Goal: Task Accomplishment & Management: Use online tool/utility

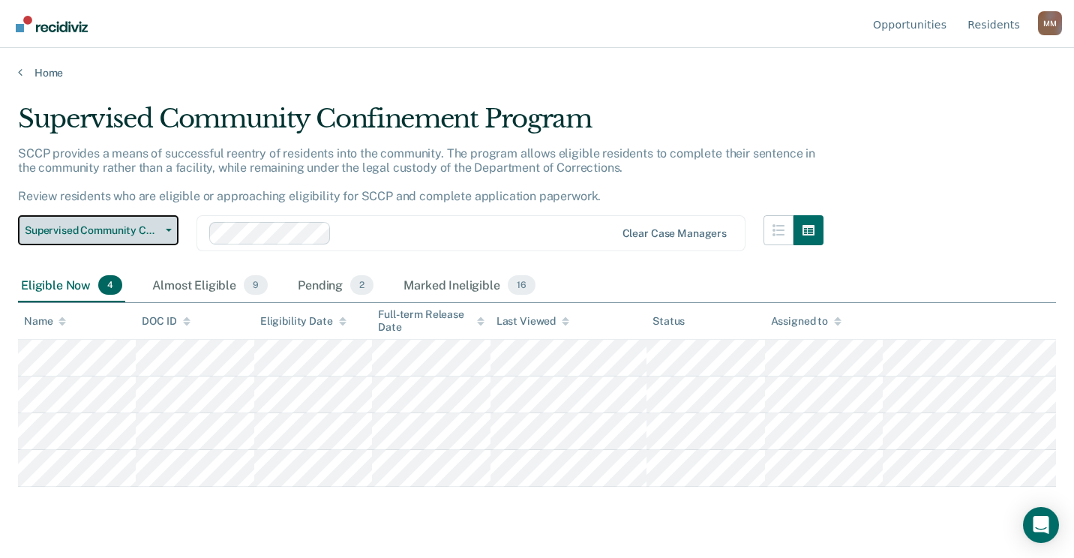
click at [170, 227] on button "Supervised Community Confinement Program" at bounding box center [98, 230] width 160 height 30
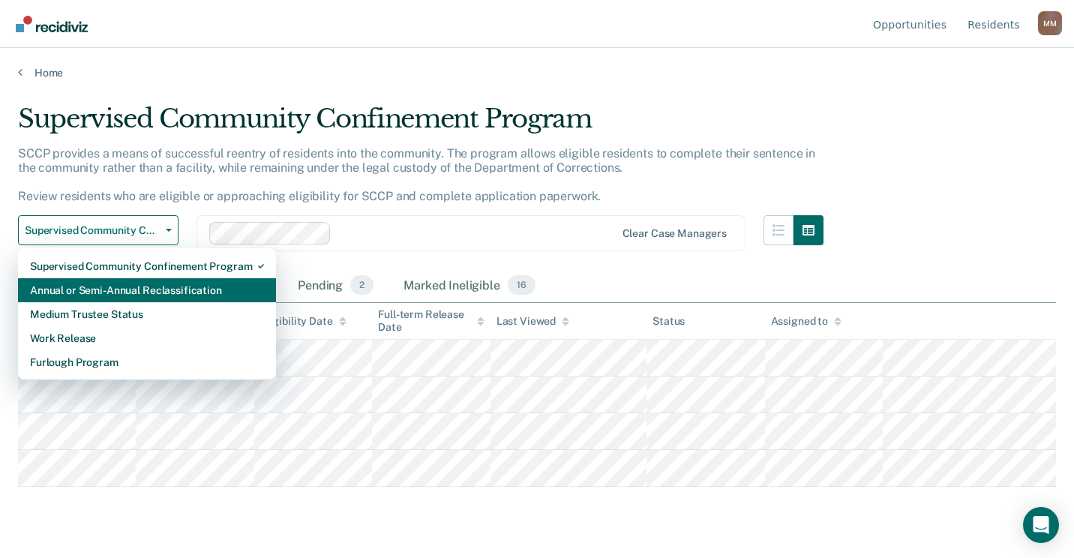
click at [145, 280] on div "Annual or Semi-Annual Reclassification" at bounding box center [147, 290] width 234 height 24
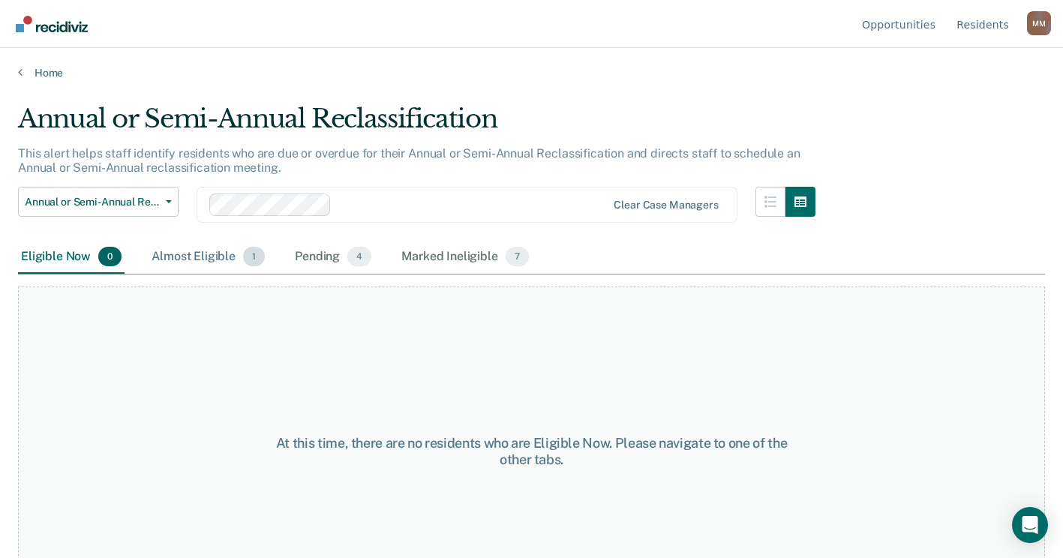
click at [180, 259] on div "Almost Eligible 1" at bounding box center [207, 257] width 119 height 33
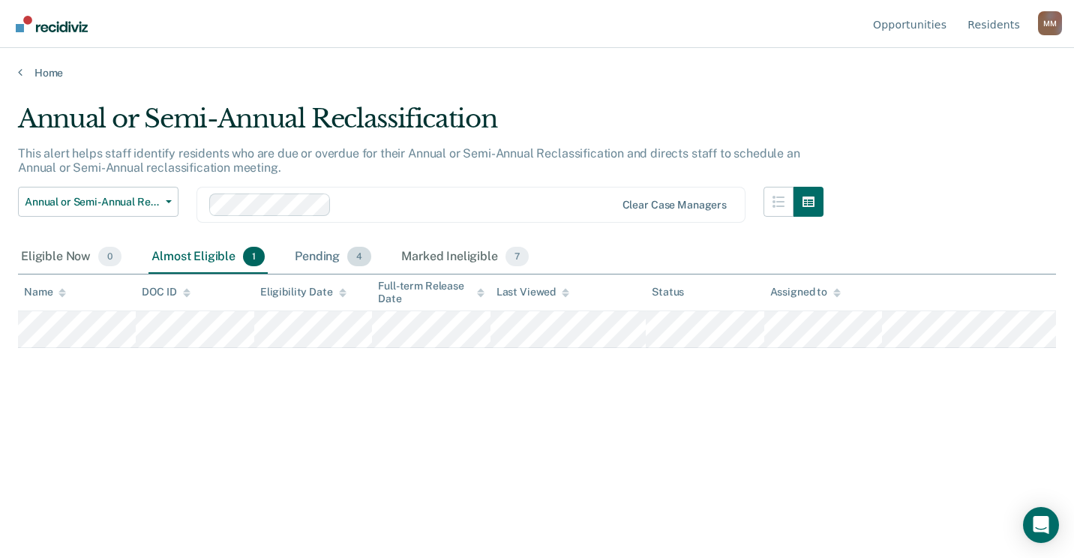
click at [307, 262] on div "Pending 4" at bounding box center [333, 257] width 82 height 33
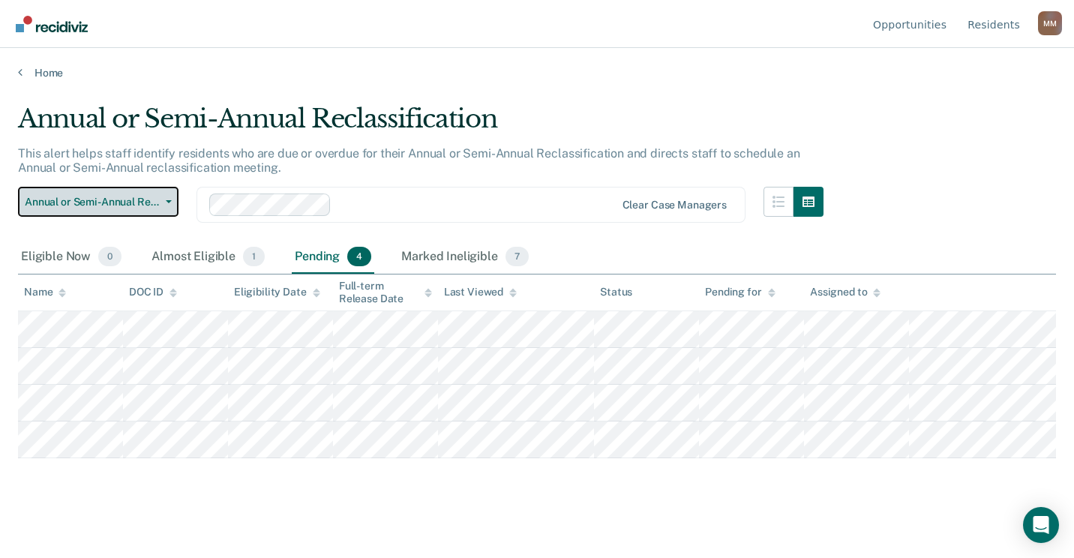
click at [172, 197] on button "Annual or Semi-Annual Reclassification" at bounding box center [98, 202] width 160 height 30
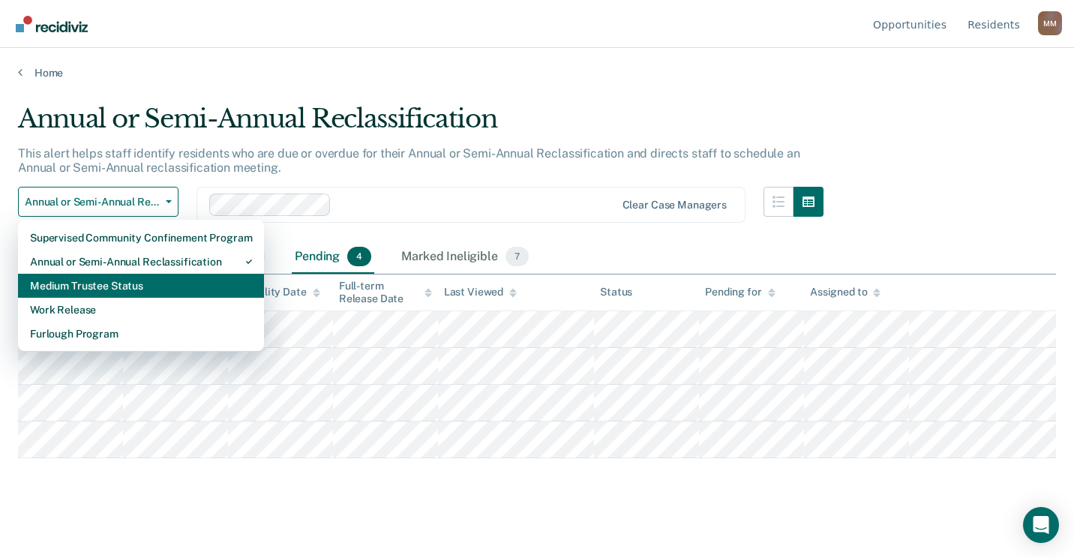
click at [142, 283] on div "Medium Trustee Status" at bounding box center [141, 286] width 222 height 24
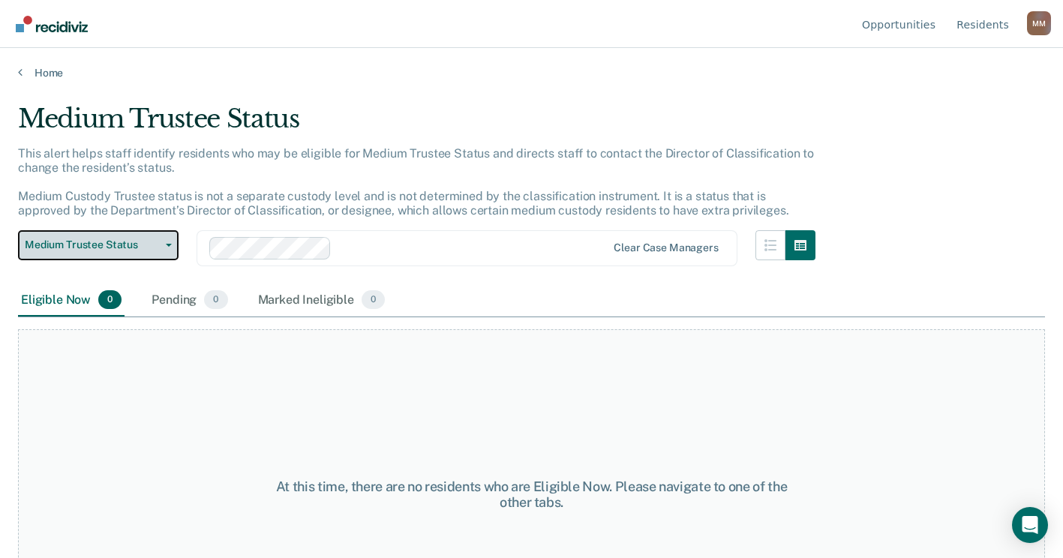
click at [174, 244] on button "Medium Trustee Status" at bounding box center [98, 245] width 160 height 30
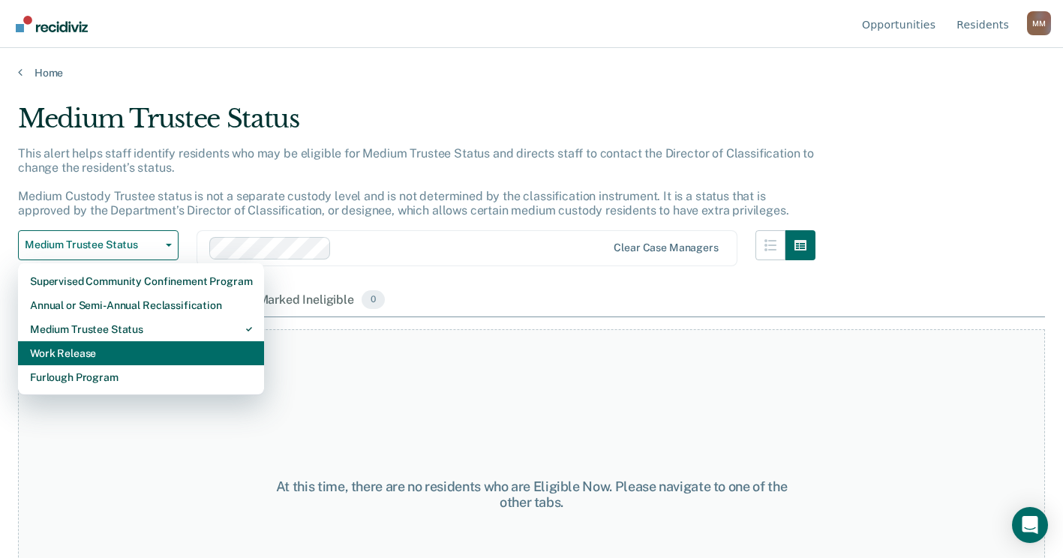
drag, startPoint x: 142, startPoint y: 339, endPoint x: 140, endPoint y: 352, distance: 12.9
click at [140, 352] on div "Supervised Community Confinement Program Annual or Semi-Annual Reclassification…" at bounding box center [141, 329] width 246 height 132
click at [140, 352] on div "Work Release" at bounding box center [141, 353] width 222 height 24
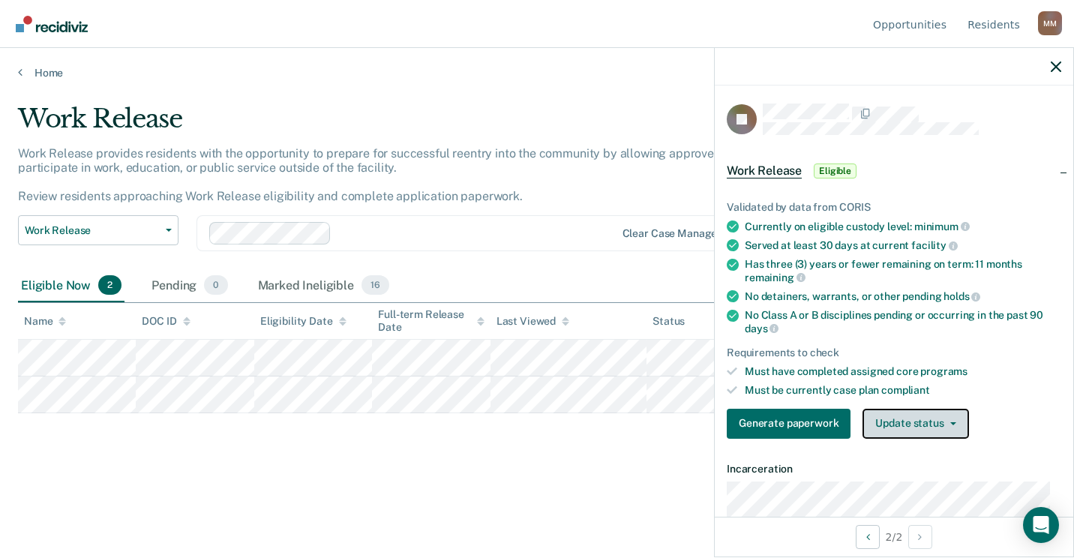
click at [901, 423] on button "Update status" at bounding box center [915, 424] width 106 height 30
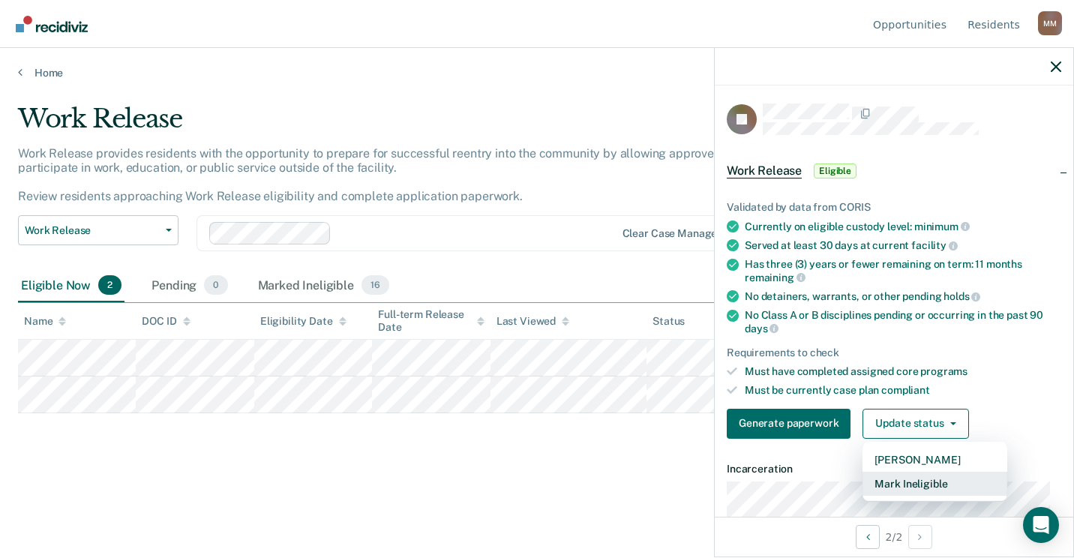
click at [908, 481] on button "Mark Ineligible" at bounding box center [934, 484] width 145 height 24
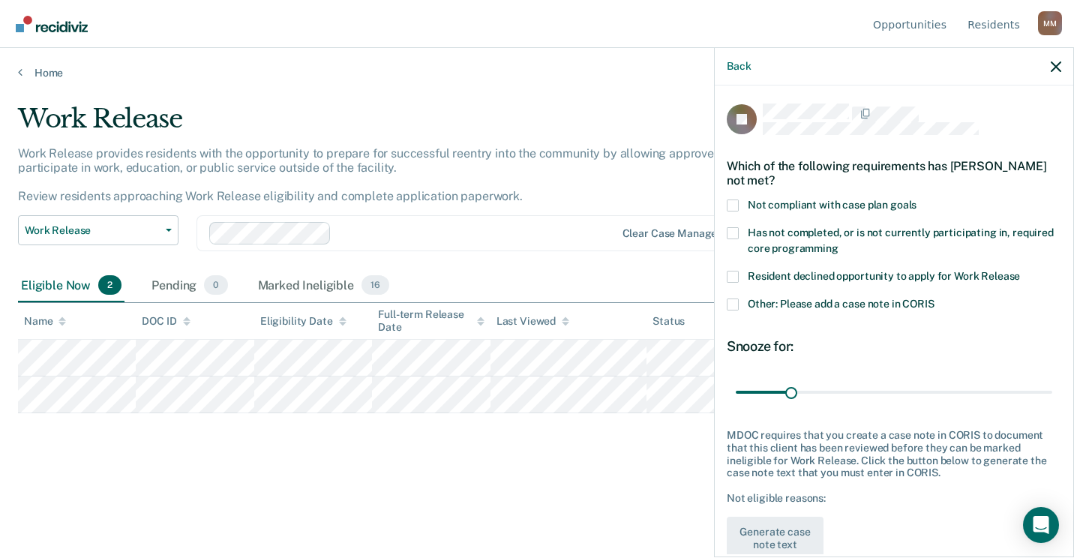
click at [736, 234] on span at bounding box center [733, 233] width 12 height 12
click at [838, 243] on input "Has not completed, or is not currently participating in, required core programm…" at bounding box center [838, 243] width 0 height 0
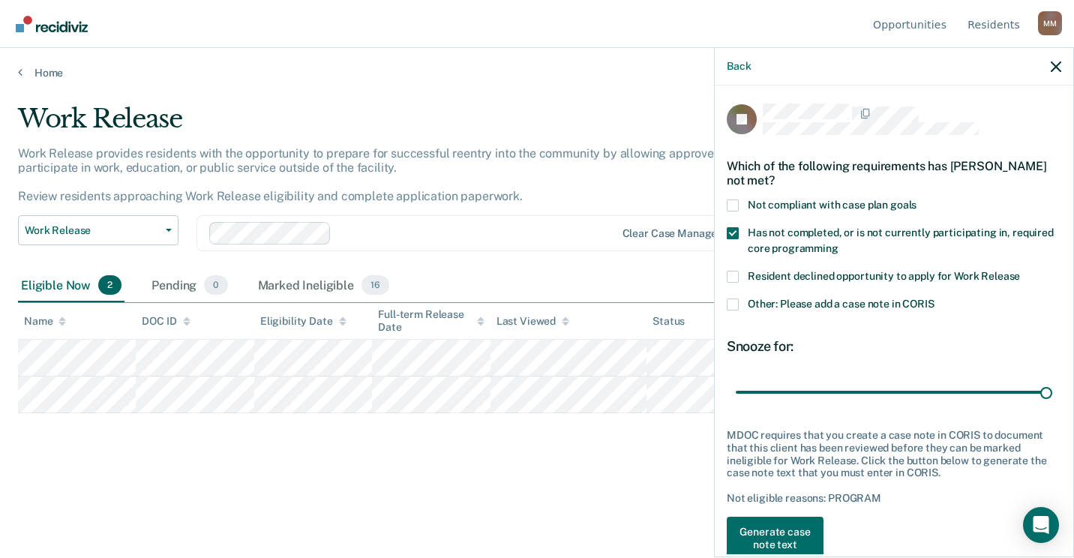
drag, startPoint x: 792, startPoint y: 389, endPoint x: 1073, endPoint y: 393, distance: 281.2
type input "180"
click at [1052, 393] on input "range" at bounding box center [894, 392] width 316 height 26
click at [802, 538] on button "Generate case note text" at bounding box center [775, 538] width 97 height 43
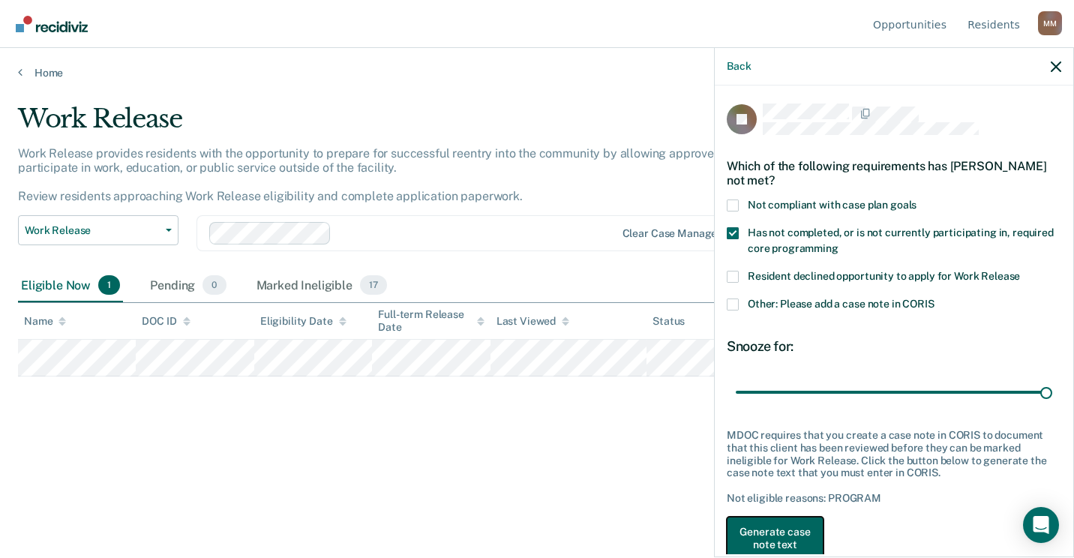
scroll to position [4, 0]
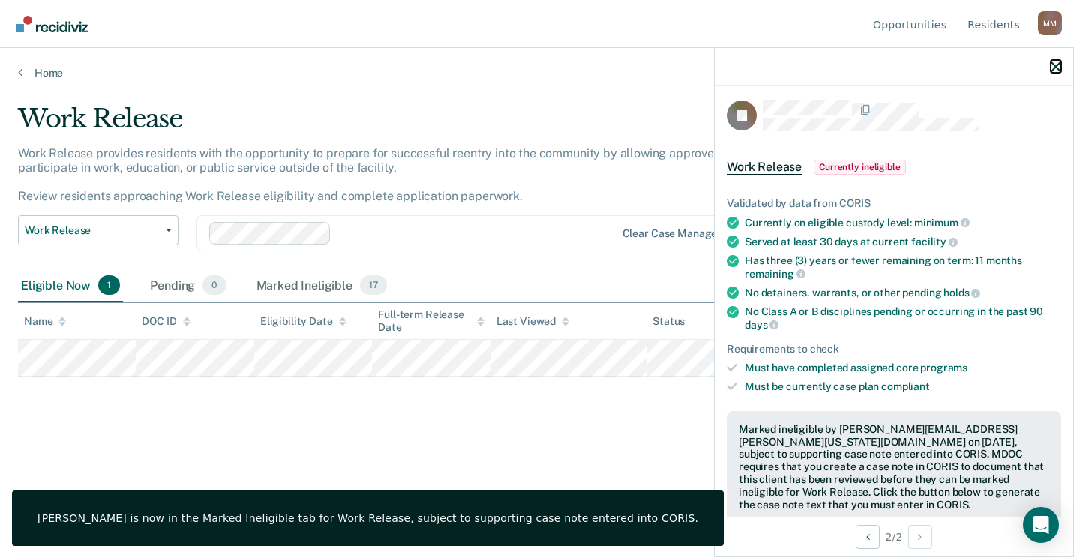
click at [1054, 64] on icon "button" at bounding box center [1056, 66] width 10 height 10
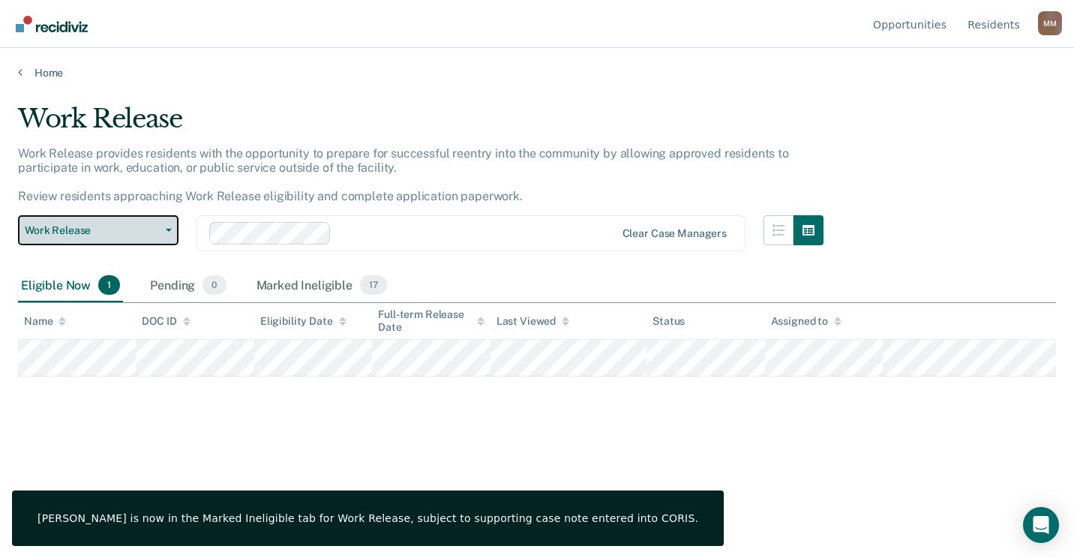
click at [167, 232] on button "Work Release" at bounding box center [98, 230] width 160 height 30
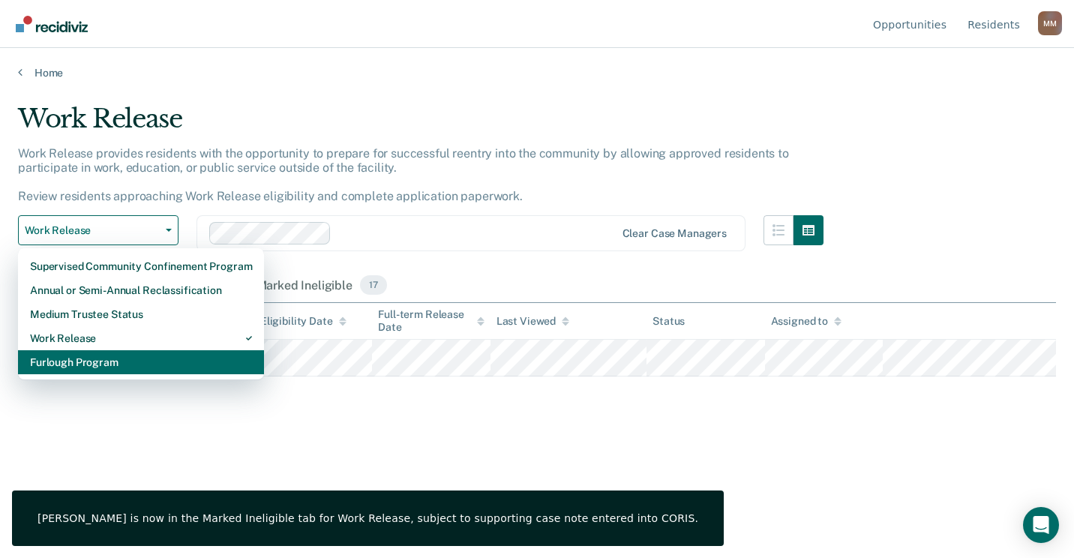
click at [142, 356] on div "Furlough Program" at bounding box center [141, 362] width 222 height 24
